Goal: Task Accomplishment & Management: Manage account settings

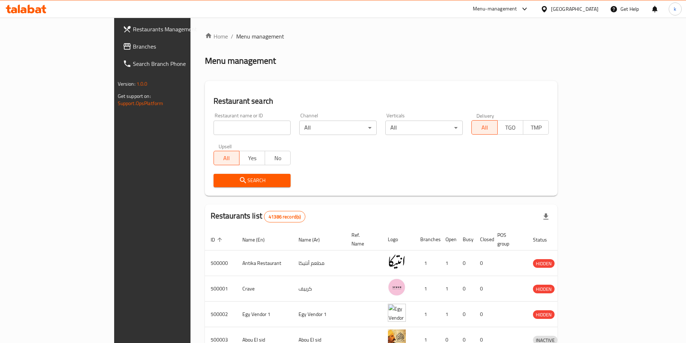
click at [117, 53] on link "Branches" at bounding box center [173, 46] width 112 height 17
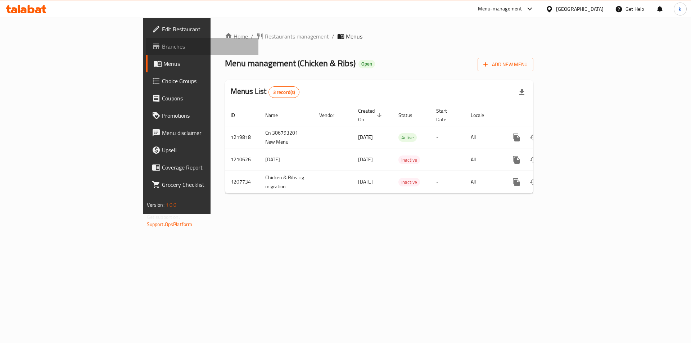
click at [162, 46] on span "Branches" at bounding box center [207, 46] width 91 height 9
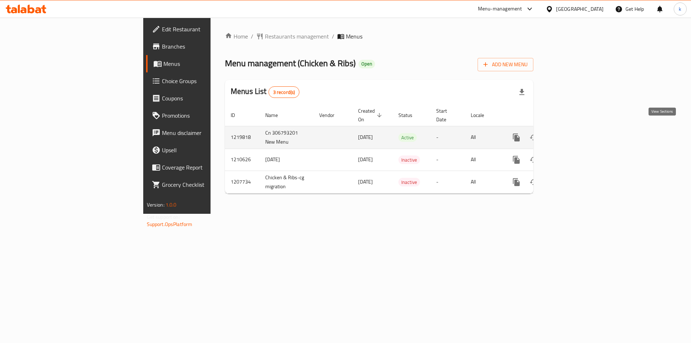
click at [573, 133] on icon "enhanced table" at bounding box center [568, 137] width 9 height 9
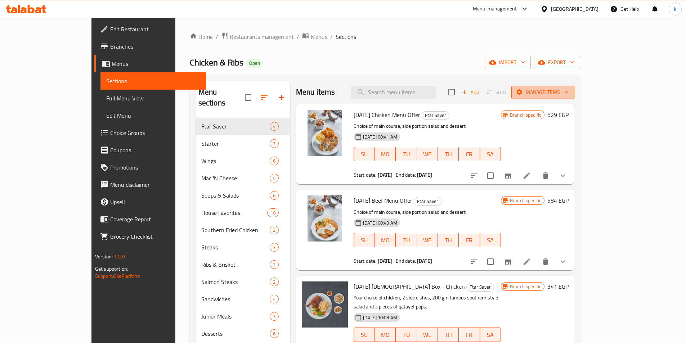
click at [568, 92] on span "Manage items" at bounding box center [542, 92] width 51 height 9
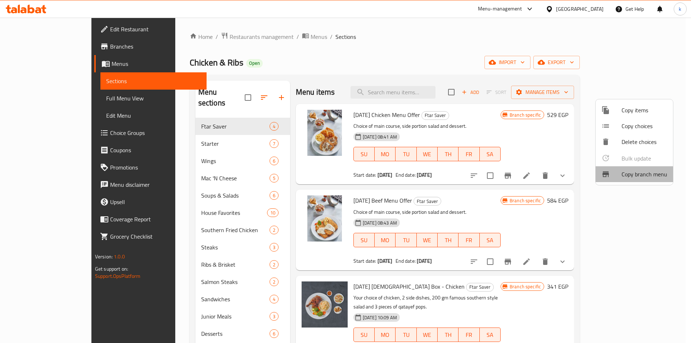
click at [661, 175] on span "Copy branch menu" at bounding box center [645, 174] width 46 height 9
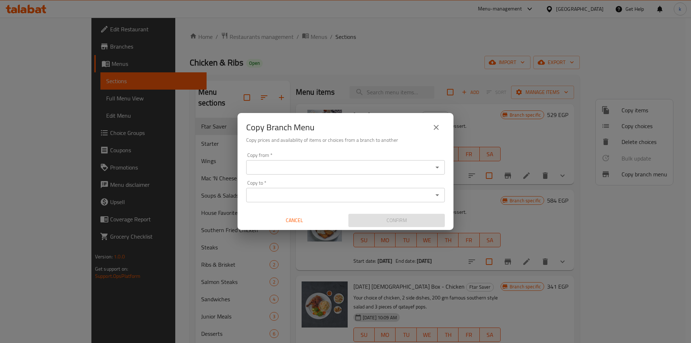
click at [333, 163] on input "Copy from   *" at bounding box center [339, 167] width 182 height 10
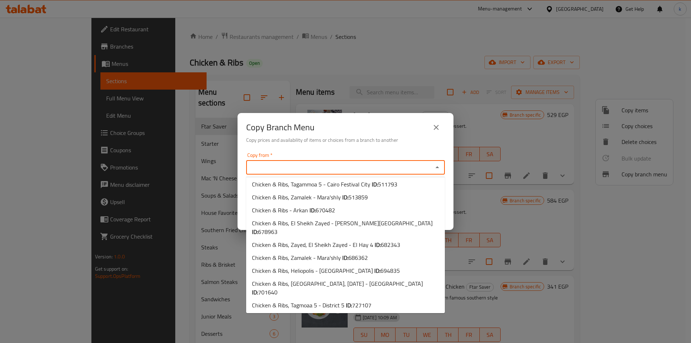
scroll to position [72, 0]
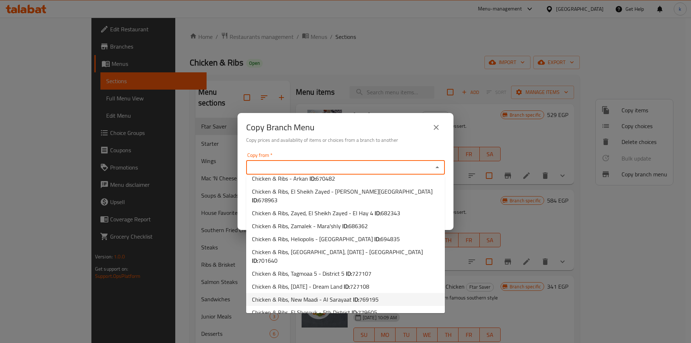
click at [392, 297] on li "Chicken & Ribs, New Maadi - Al Sarayaat ID: 769195" at bounding box center [345, 299] width 199 height 13
type input "Chicken & Ribs, New Maadi - Al Sarayaat"
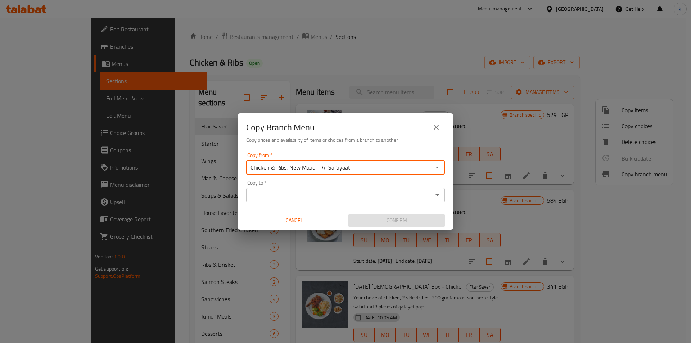
click at [313, 193] on input "Copy to   *" at bounding box center [339, 195] width 182 height 10
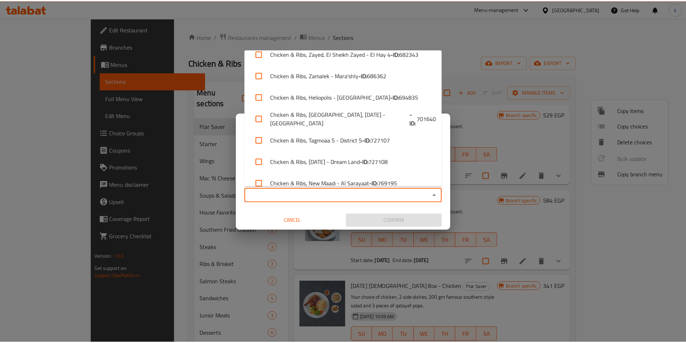
scroll to position [193, 0]
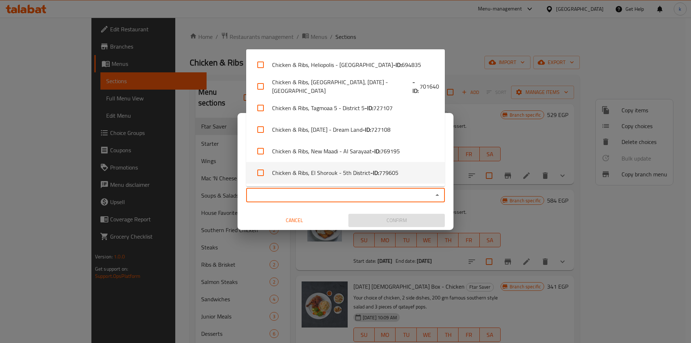
click at [400, 173] on li "Chicken & Ribs, El Shorouk - 5th District - ID: 779605" at bounding box center [345, 173] width 199 height 22
checkbox input "true"
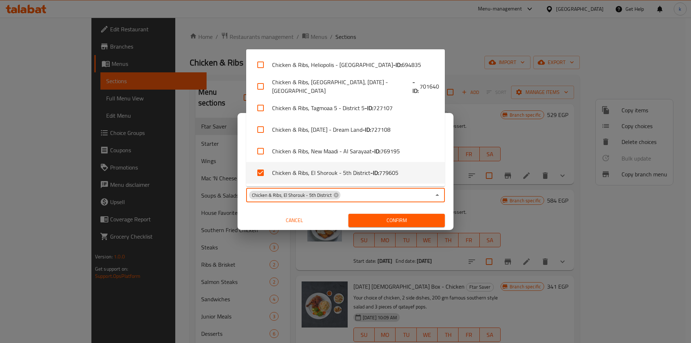
click at [433, 196] on icon "Close" at bounding box center [437, 195] width 9 height 9
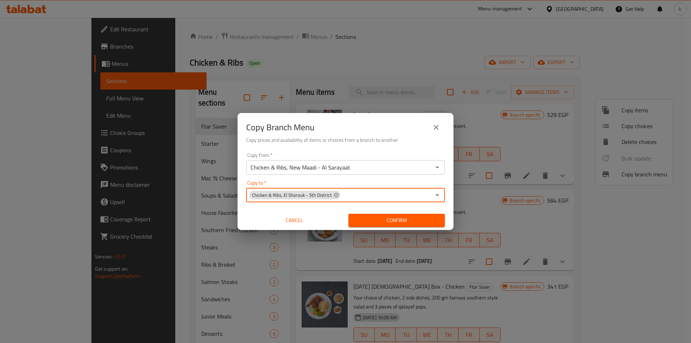
click at [409, 221] on span "Confirm" at bounding box center [396, 220] width 85 height 9
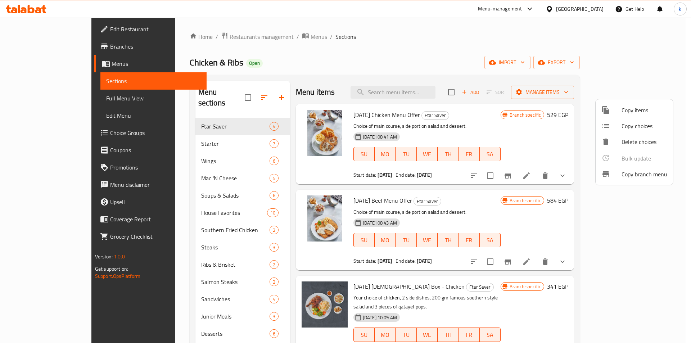
click at [35, 13] on div at bounding box center [345, 171] width 691 height 343
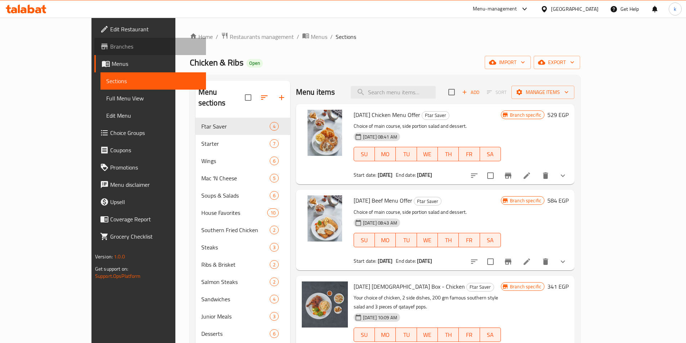
click at [110, 45] on span "Branches" at bounding box center [155, 46] width 90 height 9
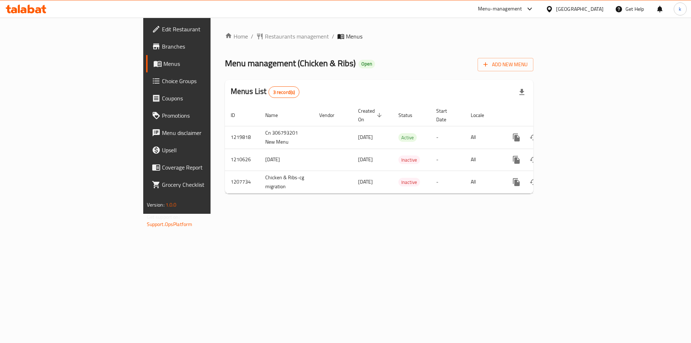
click at [163, 64] on span "Menus" at bounding box center [208, 63] width 90 height 9
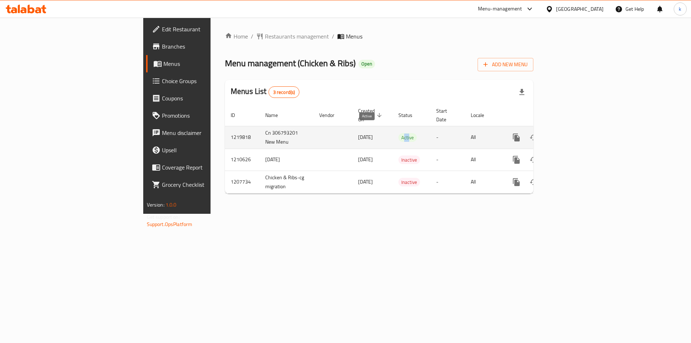
drag, startPoint x: 363, startPoint y: 128, endPoint x: 370, endPoint y: 130, distance: 7.3
click at [398, 134] on span "Active" at bounding box center [407, 138] width 18 height 8
click at [393, 134] on td "Active" at bounding box center [412, 137] width 38 height 23
click at [573, 133] on icon "enhanced table" at bounding box center [568, 137] width 9 height 9
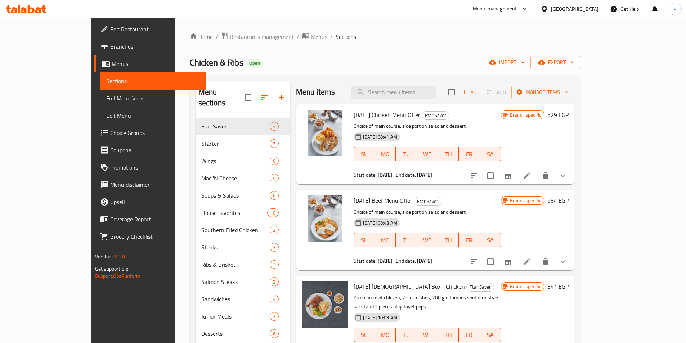
click at [106, 96] on span "Full Menu View" at bounding box center [153, 98] width 94 height 9
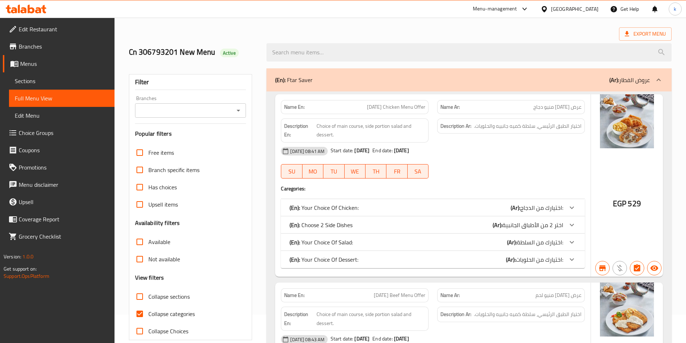
scroll to position [72, 0]
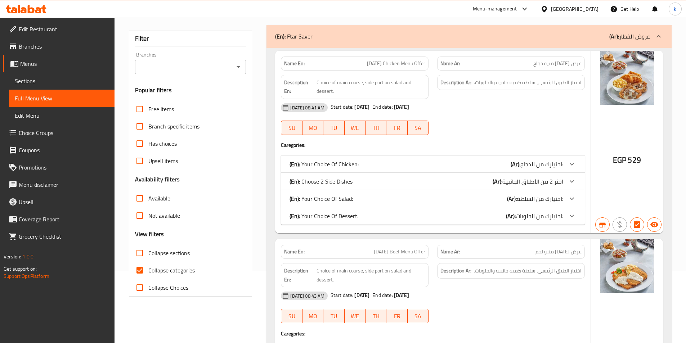
drag, startPoint x: 180, startPoint y: 267, endPoint x: 196, endPoint y: 243, distance: 28.6
click at [180, 266] on span "Collapse categories" at bounding box center [171, 270] width 46 height 9
click at [148, 266] on input "Collapse categories" at bounding box center [139, 270] width 17 height 17
checkbox input "false"
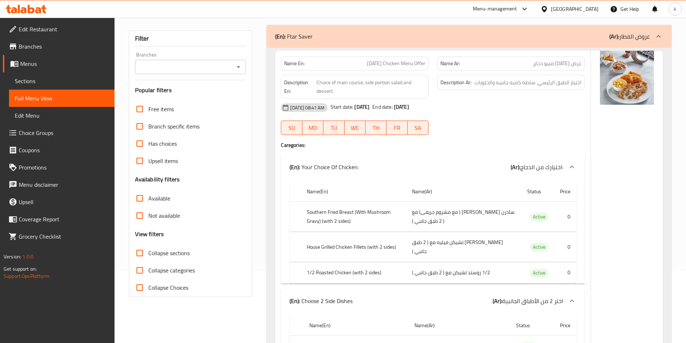
click at [180, 65] on input "Branches" at bounding box center [184, 67] width 95 height 10
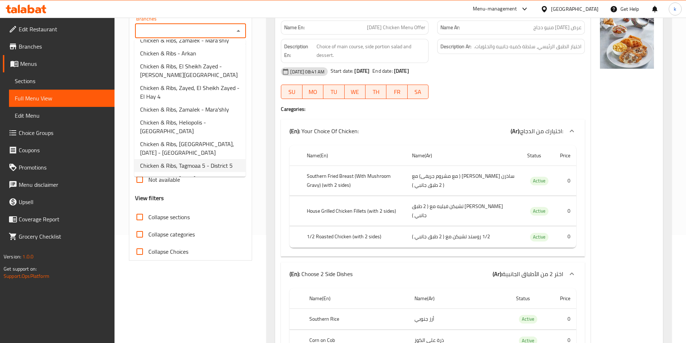
scroll to position [154, 0]
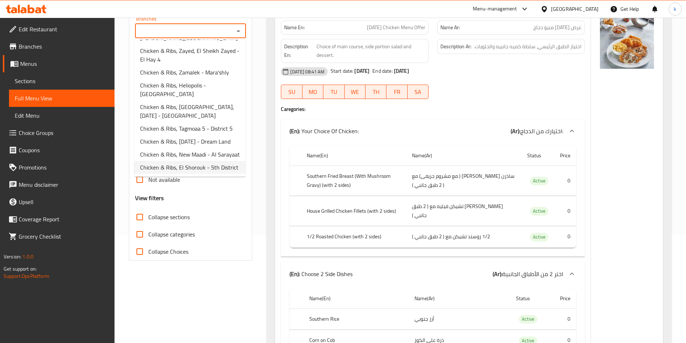
click at [198, 163] on span "Chicken & Ribs, El Shorouk - 5th District" at bounding box center [189, 167] width 98 height 9
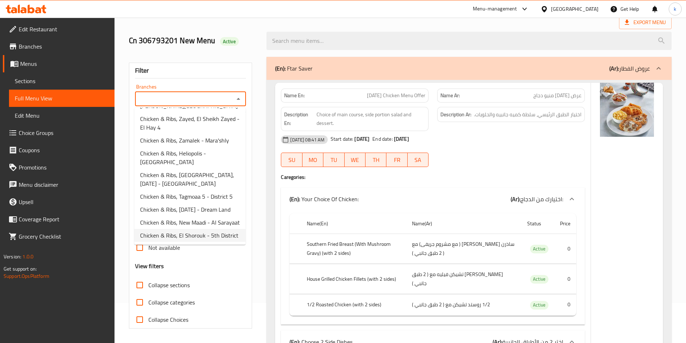
type input "Chicken & Ribs, El Shorouk - 5th District"
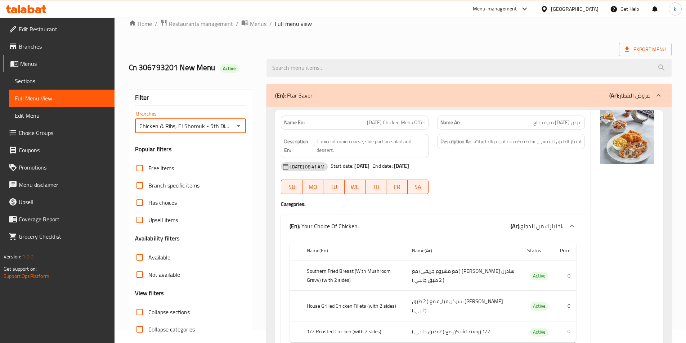
scroll to position [0, 0]
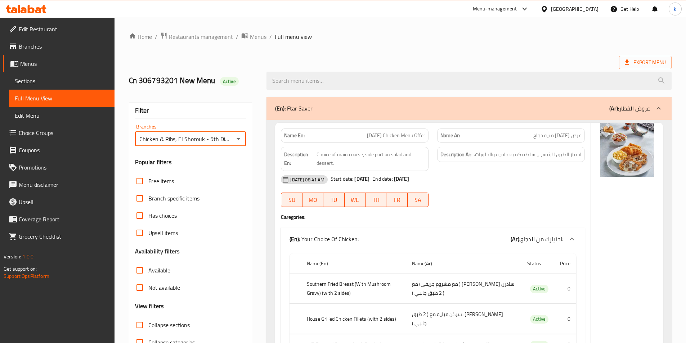
click at [36, 52] on link "Branches" at bounding box center [59, 46] width 112 height 17
